Goal: Task Accomplishment & Management: Manage account settings

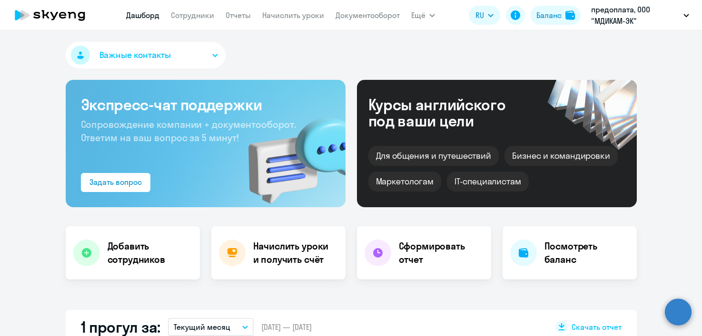
select select "30"
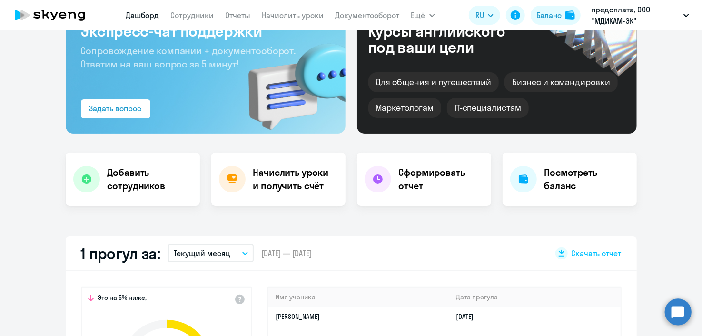
scroll to position [95, 0]
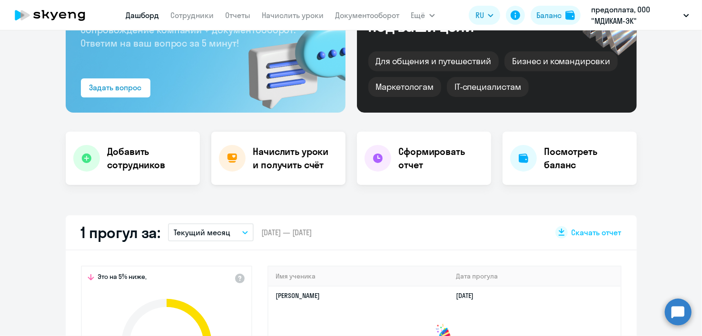
click at [279, 160] on h4 "Начислить уроки и получить счёт" at bounding box center [294, 158] width 83 height 27
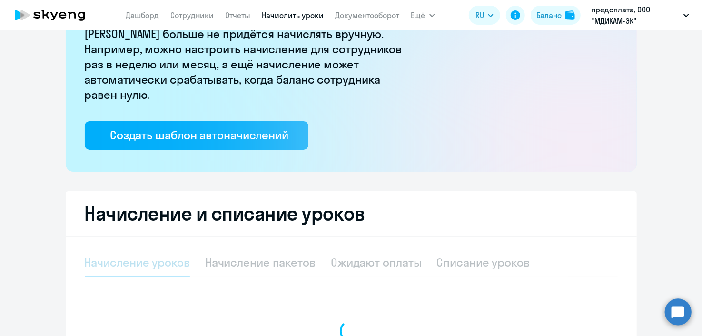
select select "10"
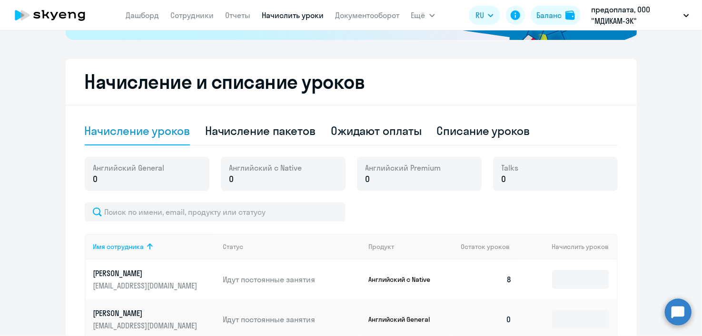
scroll to position [237, 0]
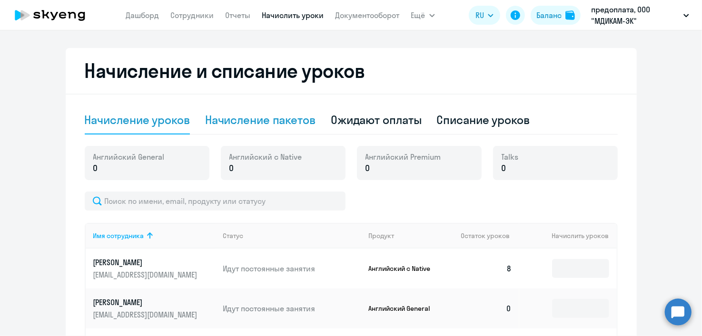
click at [260, 115] on div "Начисление пакетов" at bounding box center [260, 119] width 110 height 15
select select "10"
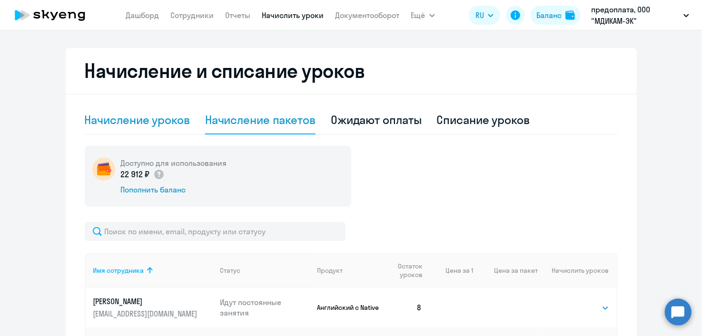
click at [171, 118] on div "Начисление уроков" at bounding box center [137, 119] width 105 height 15
select select "10"
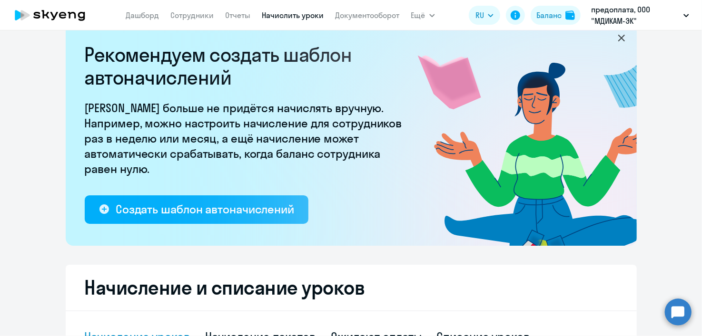
scroll to position [0, 0]
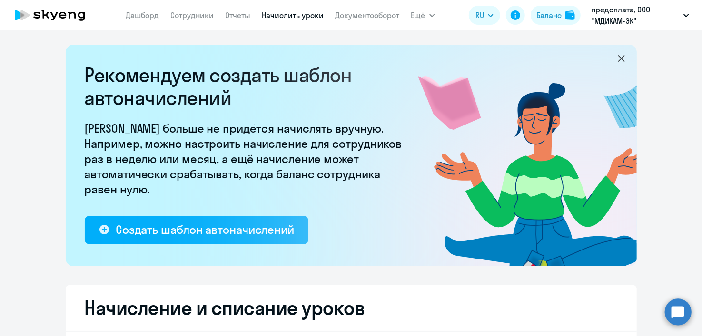
click at [616, 61] on icon at bounding box center [621, 58] width 11 height 11
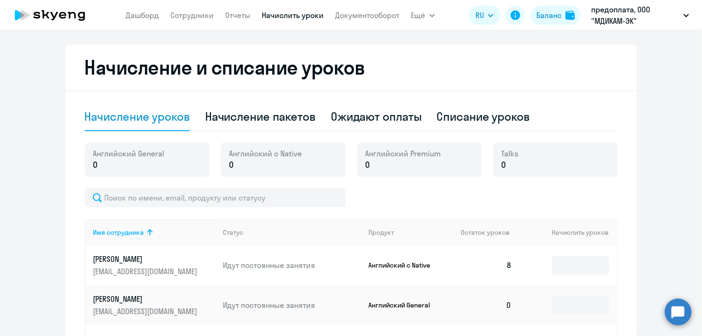
scroll to position [190, 0]
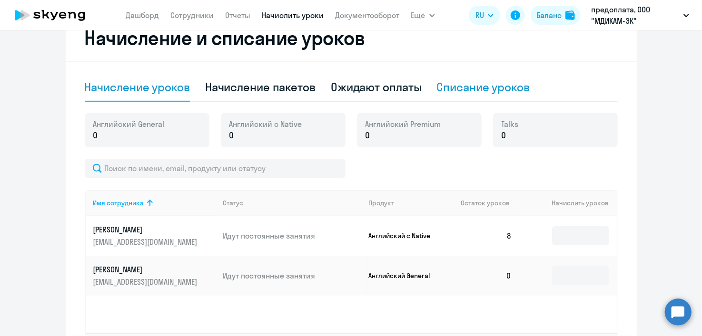
click at [472, 91] on div "Списание уроков" at bounding box center [483, 86] width 93 height 15
select select "10"
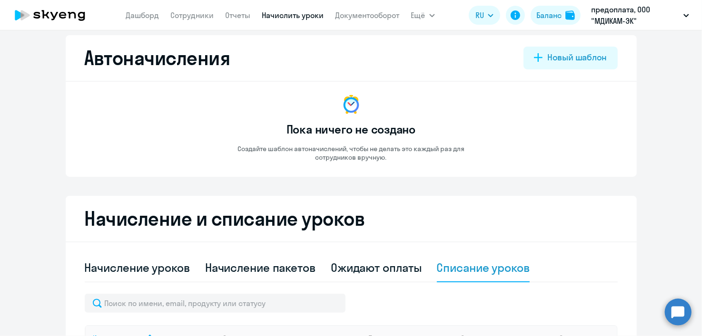
scroll to position [0, 0]
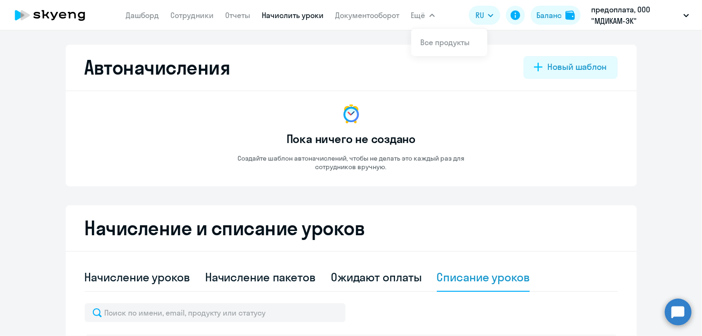
click at [294, 16] on link "Начислить уроки" at bounding box center [293, 15] width 62 height 10
click at [207, 16] on link "Сотрудники" at bounding box center [192, 15] width 43 height 10
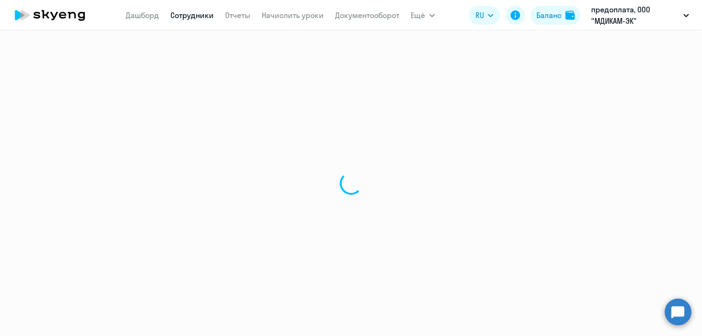
select select "30"
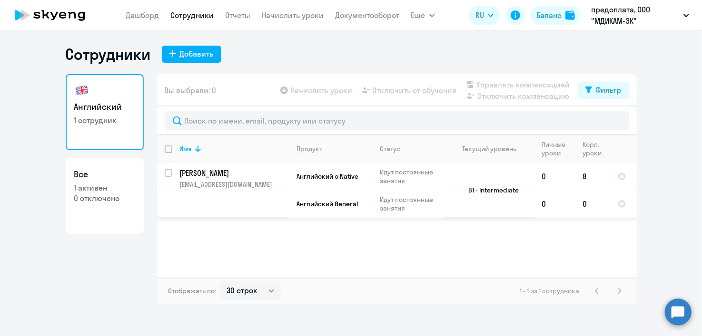
click at [170, 173] on input "select row 20205579" at bounding box center [174, 178] width 19 height 19
checkbox input "true"
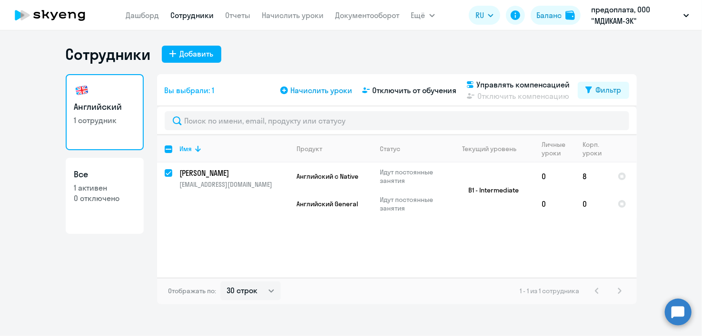
click at [333, 89] on span "Начислить уроки" at bounding box center [322, 90] width 62 height 11
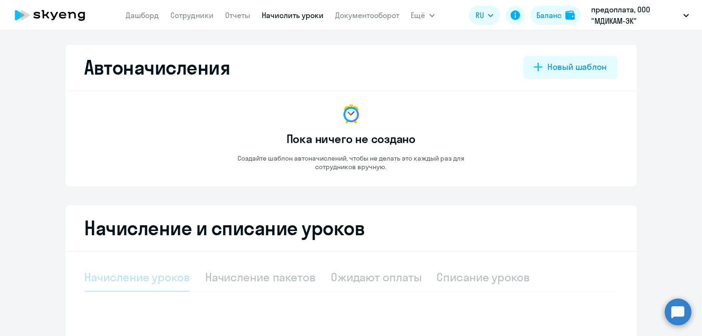
select select "10"
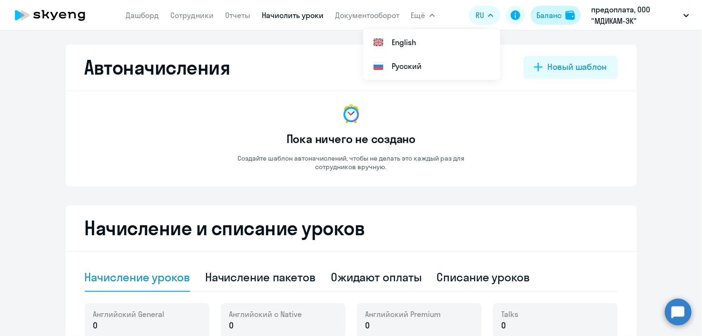
click at [550, 18] on div "Баланс" at bounding box center [548, 15] width 25 height 11
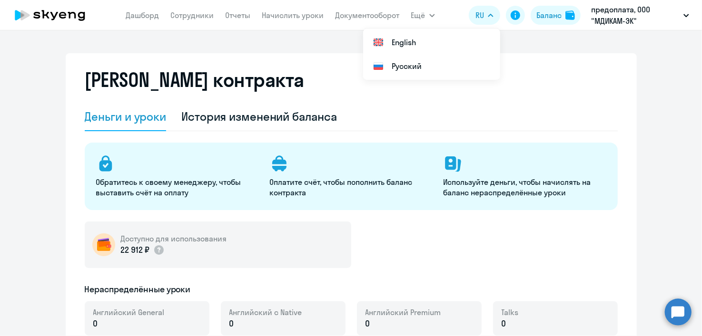
select select "english_adult_not_native_speaker"
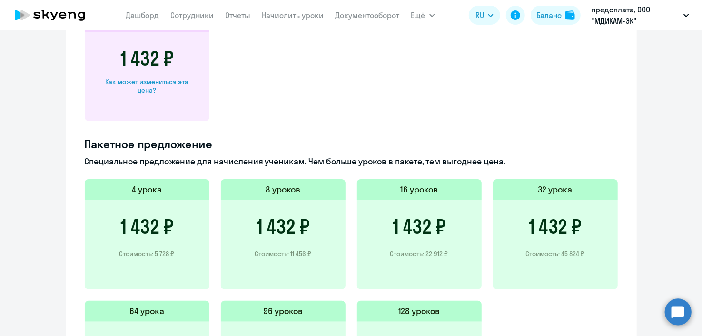
scroll to position [571, 0]
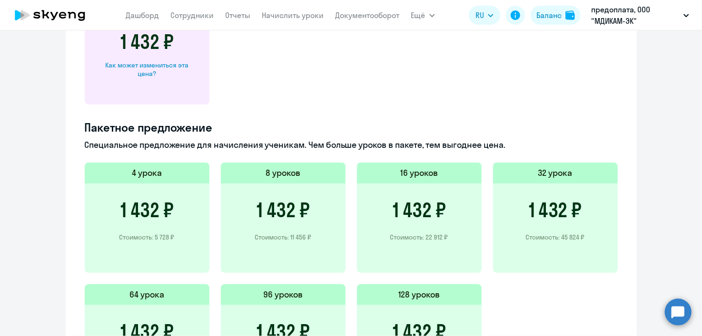
click at [415, 178] on h5 "16 уроков" at bounding box center [419, 173] width 38 height 12
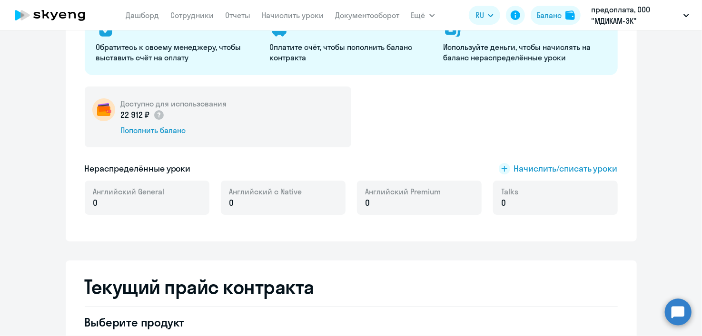
scroll to position [117, 0]
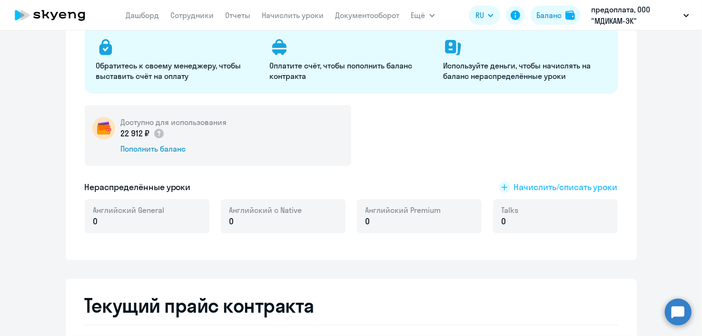
click at [555, 189] on span "Начислить/списать уроки" at bounding box center [566, 187] width 104 height 12
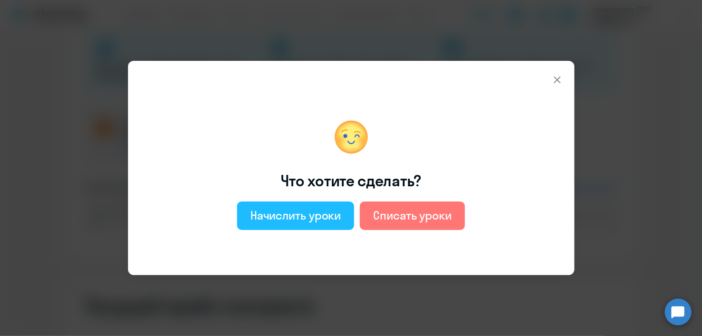
click at [310, 211] on div "Начислить уроки" at bounding box center [295, 215] width 91 height 15
select select "english_adult_not_native_speaker"
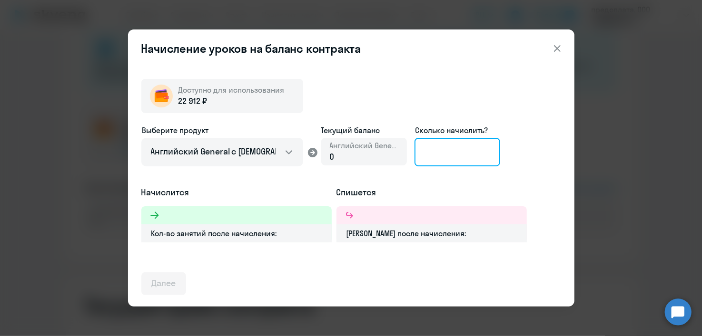
click at [439, 148] on input at bounding box center [457, 152] width 86 height 29
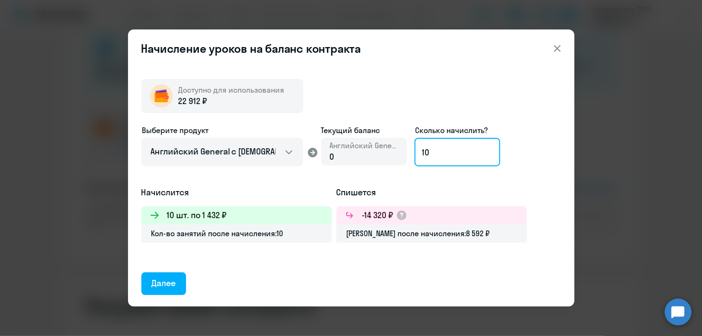
type input "1"
type input "2"
type input "1"
type input "16"
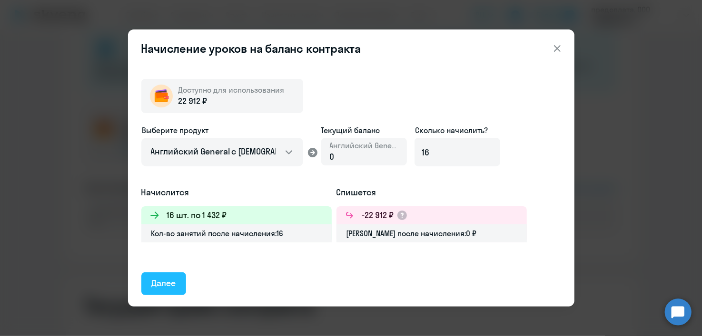
click at [172, 281] on div "Далее" at bounding box center [164, 283] width 24 height 12
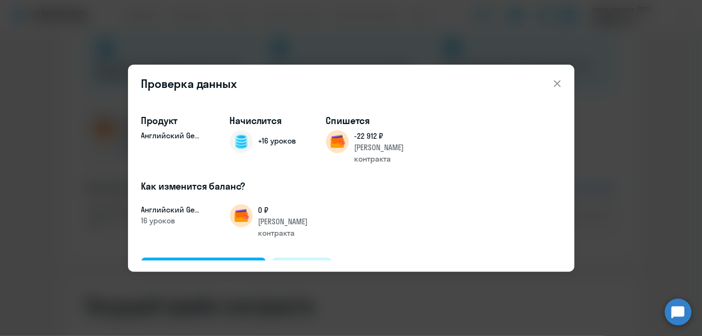
click at [315, 263] on div "Отменить" at bounding box center [302, 269] width 38 height 12
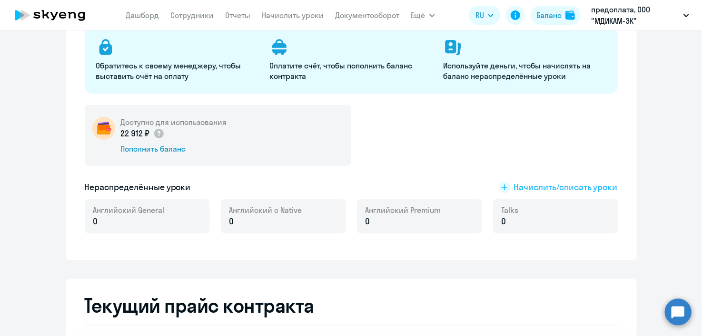
click at [539, 190] on span "Начислить/списать уроки" at bounding box center [566, 187] width 104 height 12
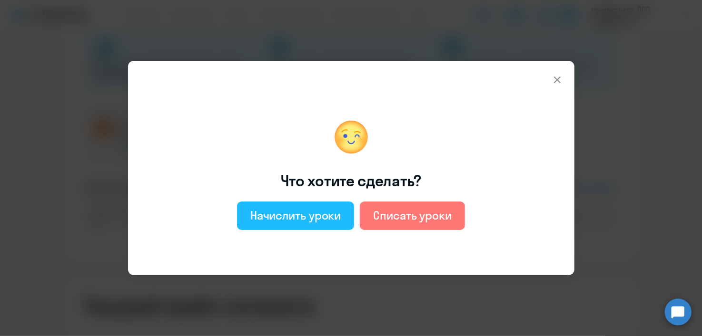
click at [305, 217] on div "Начислить уроки" at bounding box center [295, 215] width 91 height 15
select select "english_adult_not_native_speaker"
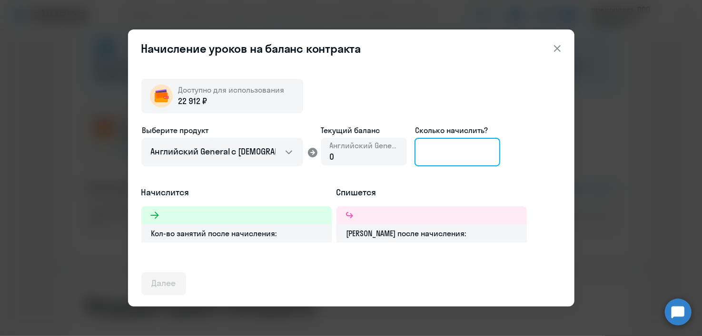
click at [424, 155] on input at bounding box center [457, 152] width 86 height 29
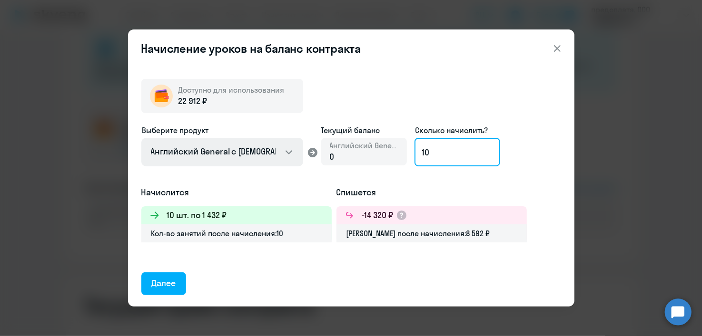
type input "10"
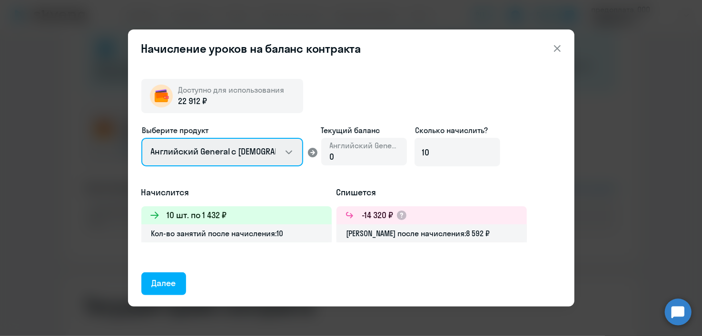
click at [291, 156] on select "Английский General с [DEMOGRAPHIC_DATA] преподавателем Английский General с [DE…" at bounding box center [222, 152] width 162 height 29
select select "english_adult_native_speaker"
click at [141, 138] on select "Английский General с [DEMOGRAPHIC_DATA] преподавателем Английский General с [DE…" at bounding box center [222, 152] width 162 height 29
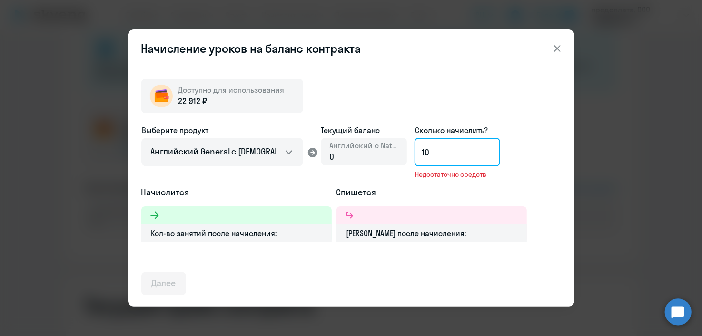
click at [452, 156] on input "10" at bounding box center [457, 152] width 86 height 29
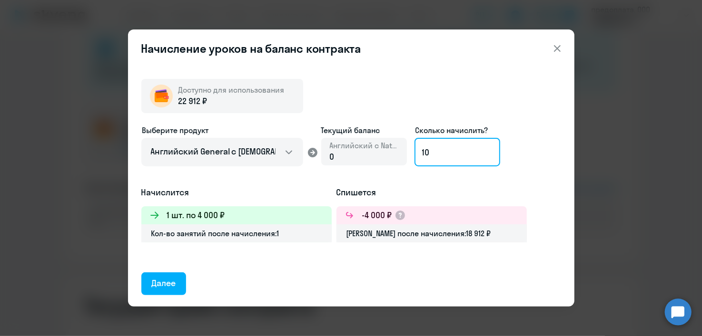
type input "1"
type input "5"
type input "2"
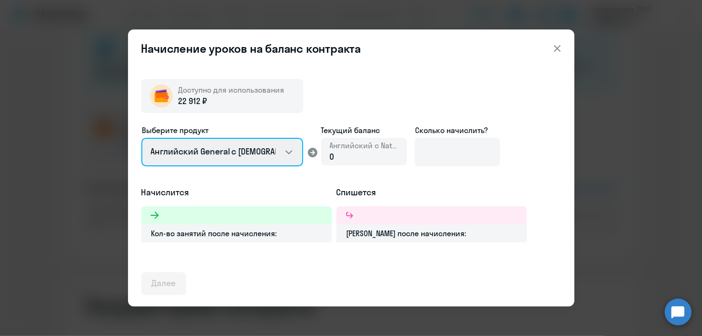
click at [284, 157] on select "Английский General с [DEMOGRAPHIC_DATA] преподавателем Английский General с [DE…" at bounding box center [222, 152] width 162 height 29
select select "english_adult_not_native_speaker"
click at [141, 138] on select "Английский General с [DEMOGRAPHIC_DATA] преподавателем Английский General с [DE…" at bounding box center [222, 152] width 162 height 29
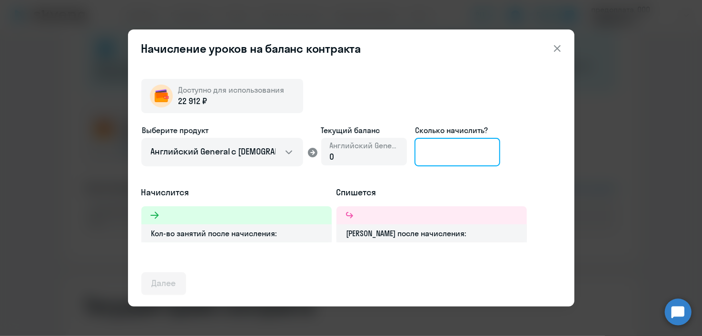
click at [452, 156] on input at bounding box center [457, 152] width 86 height 29
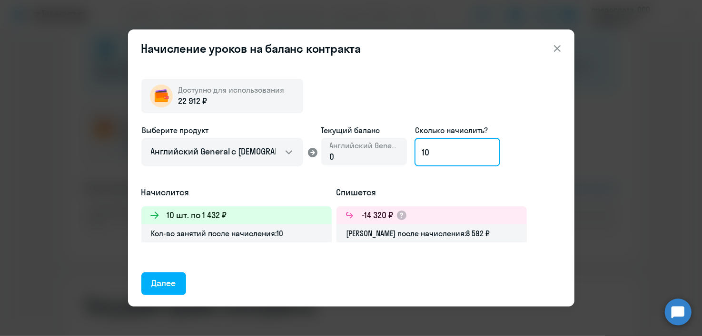
type input "1"
type input "16"
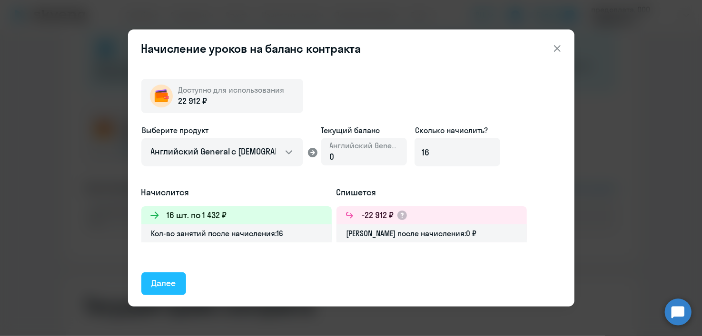
click at [173, 286] on div "Далее" at bounding box center [164, 283] width 24 height 12
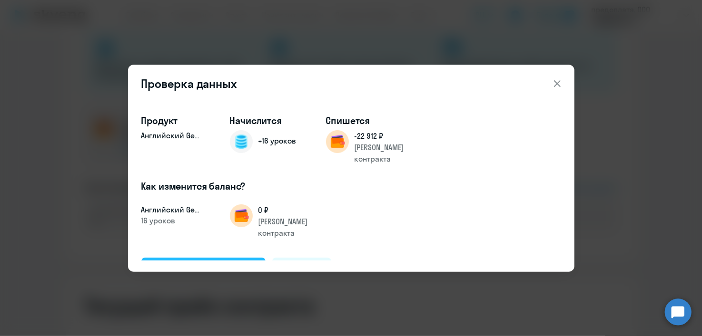
click at [198, 263] on div "Подтвердить и начислить" at bounding box center [204, 269] width 104 height 12
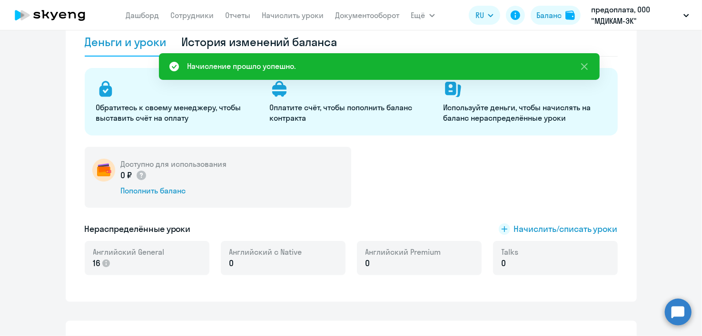
scroll to position [0, 0]
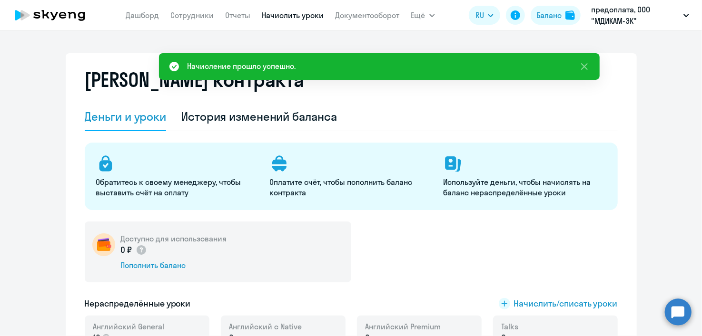
click at [304, 17] on link "Начислить уроки" at bounding box center [293, 15] width 62 height 10
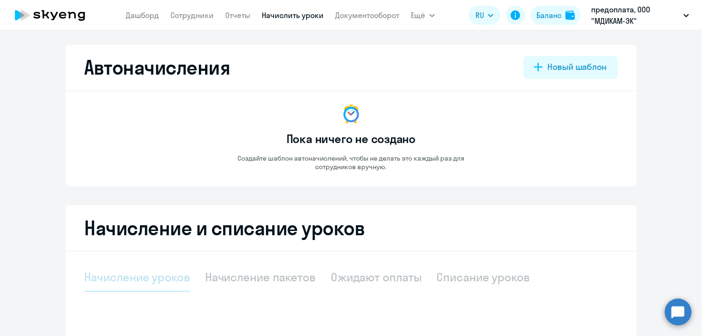
select select "10"
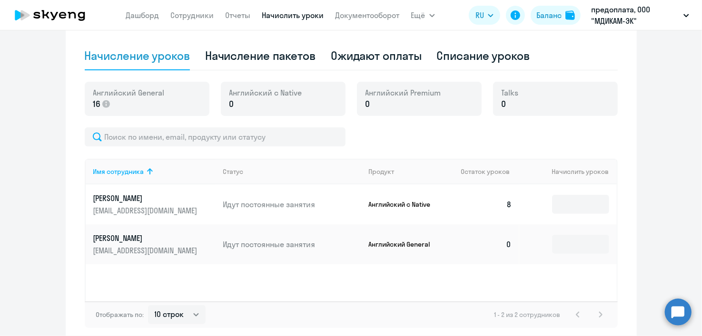
scroll to position [237, 0]
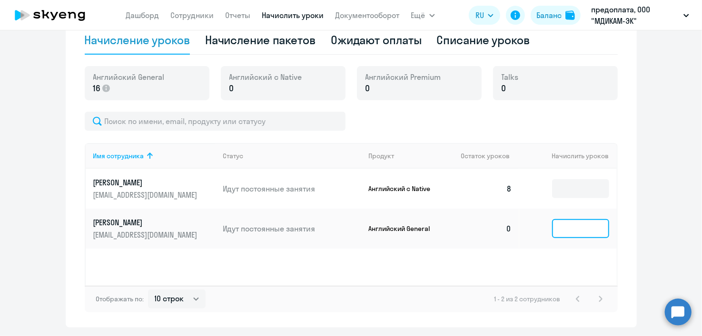
click at [577, 234] on input at bounding box center [580, 228] width 57 height 19
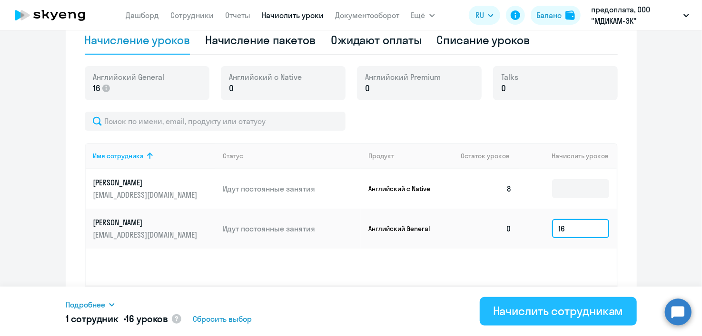
type input "16"
click at [559, 312] on div "Начислить сотрудникам" at bounding box center [558, 311] width 130 height 15
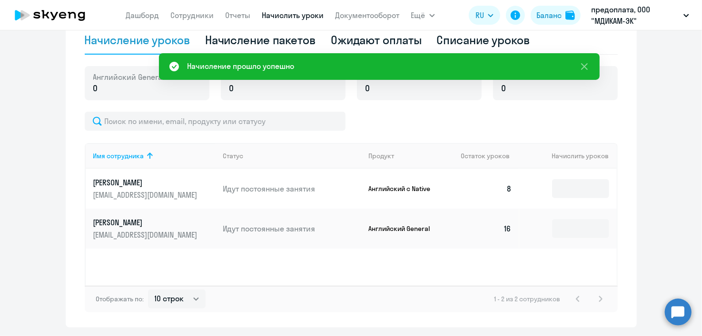
scroll to position [95, 0]
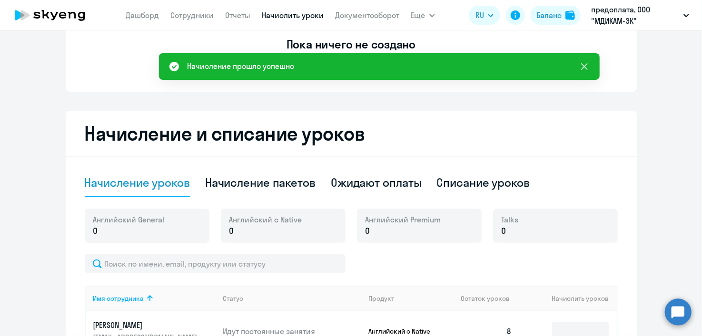
click at [583, 64] on icon at bounding box center [584, 66] width 11 height 11
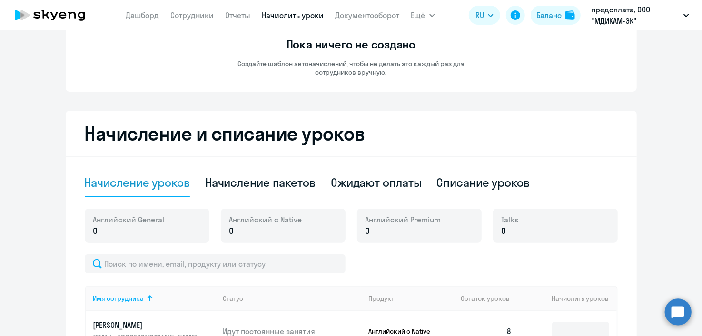
scroll to position [0, 0]
